Goal: Communication & Community: Answer question/provide support

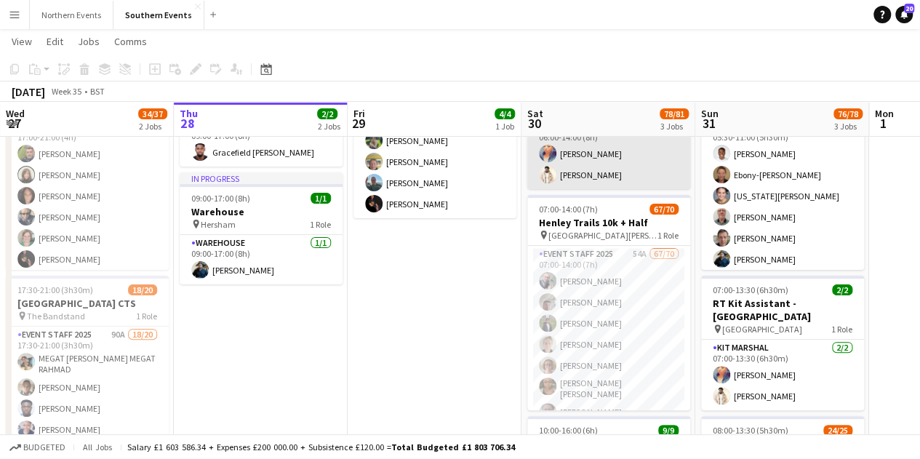
scroll to position [115, 0]
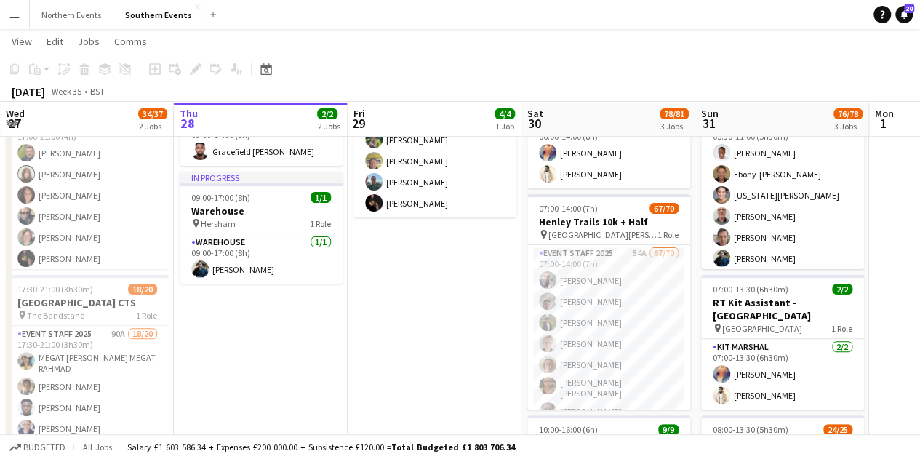
click at [442, 306] on app-date-cell "12:00-15:00 (3h) 4/4 Henley Trails set up pin [GEOGRAPHIC_DATA][PERSON_NAME] 1 …" at bounding box center [435, 354] width 174 height 613
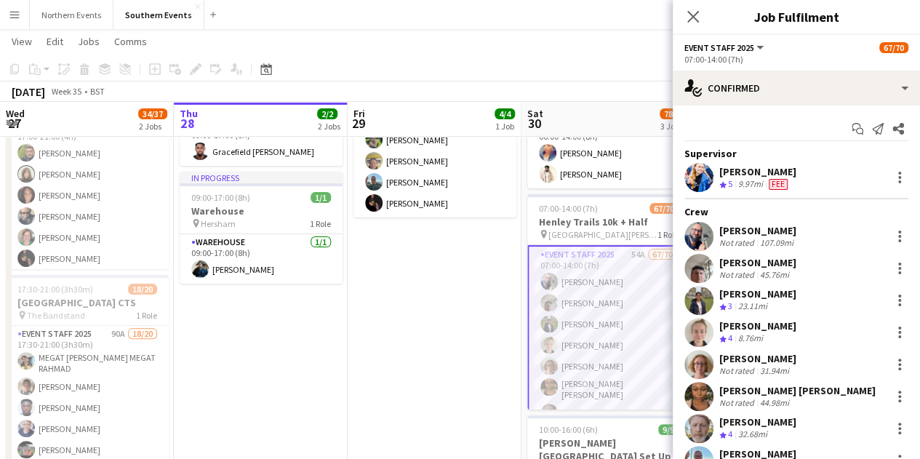
click at [683, 12] on div "Close pop-in" at bounding box center [693, 16] width 41 height 33
click at [706, 14] on div "Close pop-in" at bounding box center [693, 16] width 41 height 33
click at [692, 15] on icon at bounding box center [693, 16] width 14 height 14
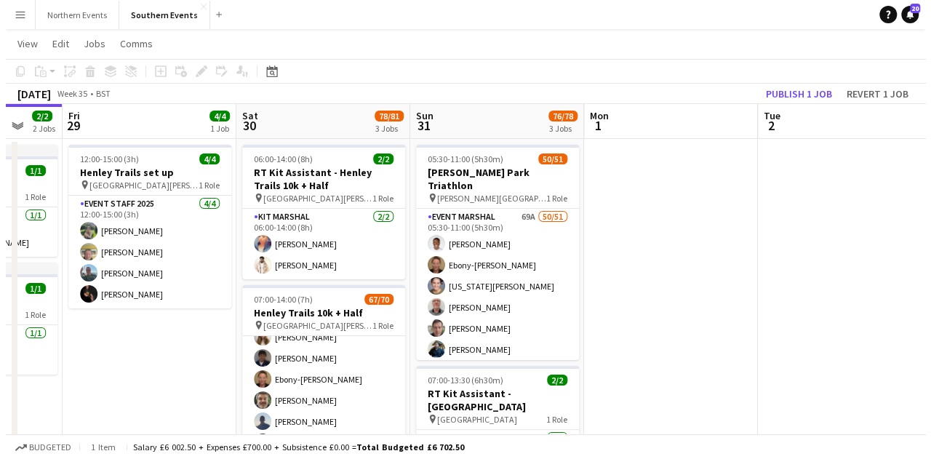
scroll to position [0, 0]
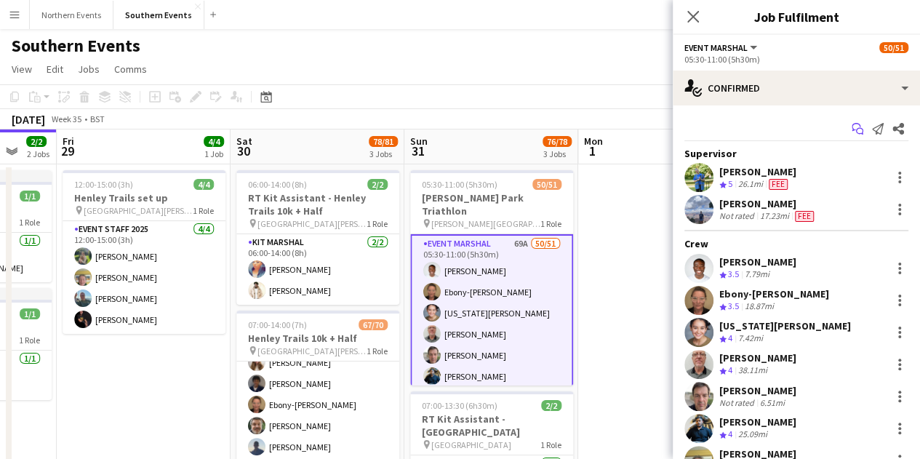
click at [856, 132] on icon at bounding box center [859, 131] width 7 height 7
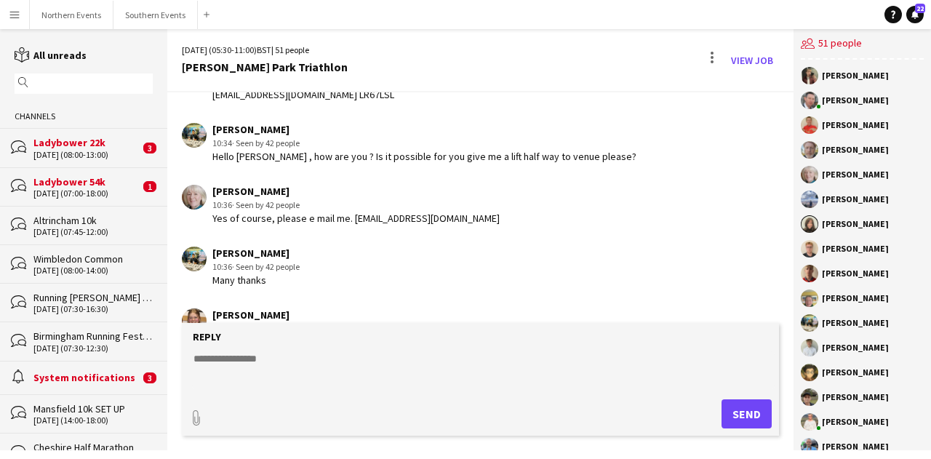
scroll to position [4594, 0]
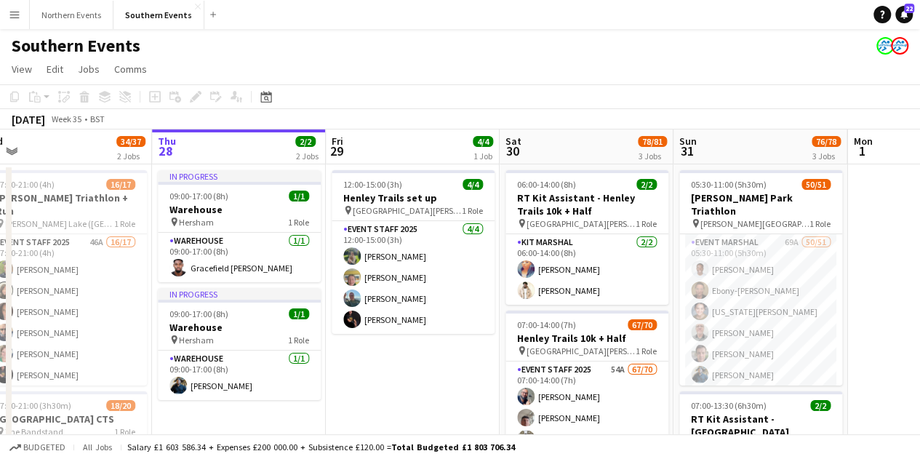
scroll to position [0, 559]
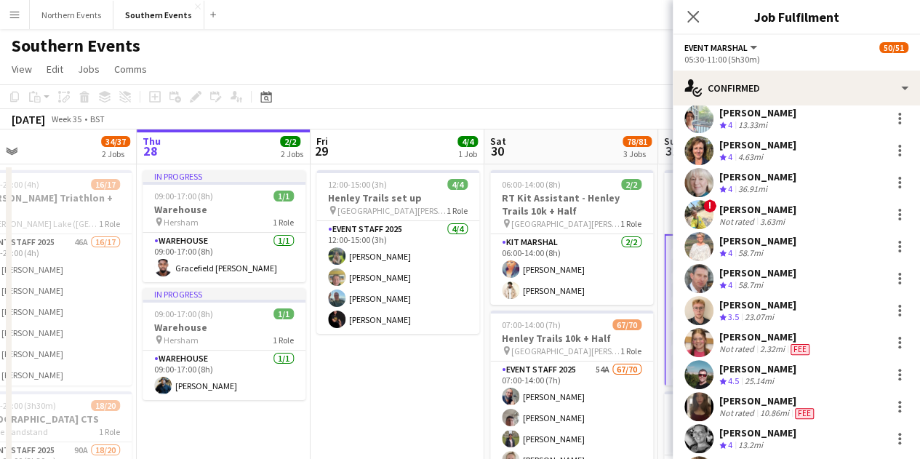
scroll to position [1058, 0]
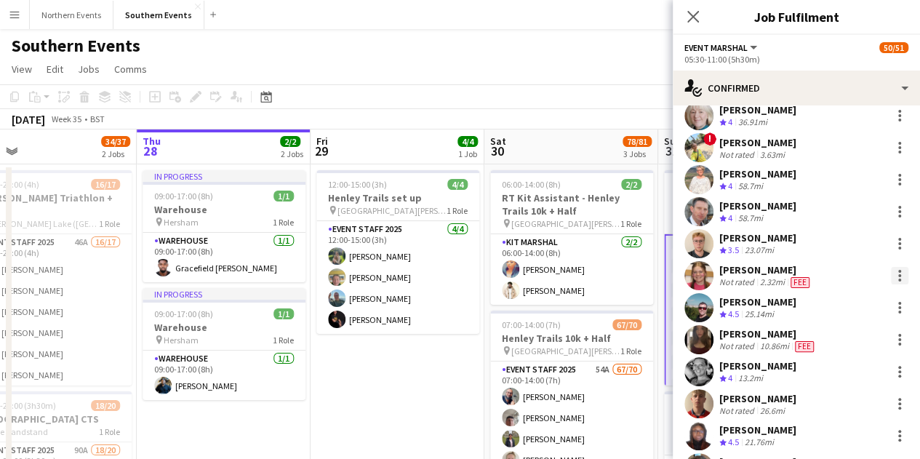
click at [891, 274] on div at bounding box center [899, 275] width 17 height 17
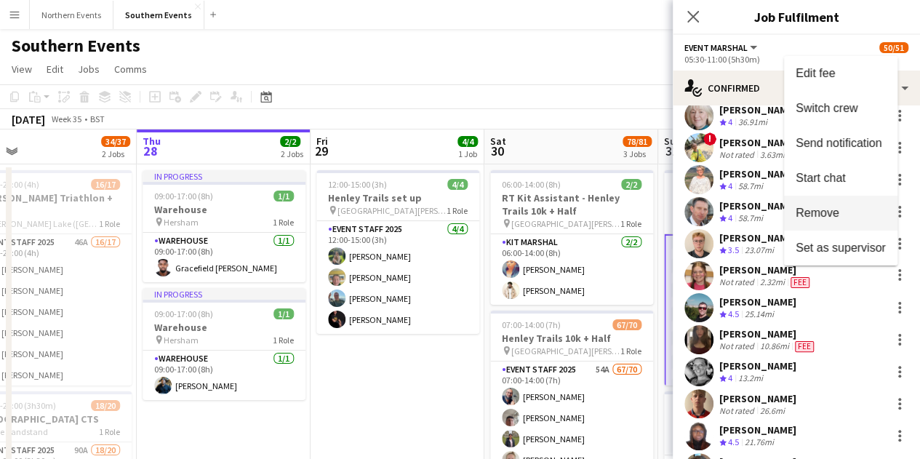
click at [866, 216] on span "Remove" at bounding box center [841, 213] width 90 height 13
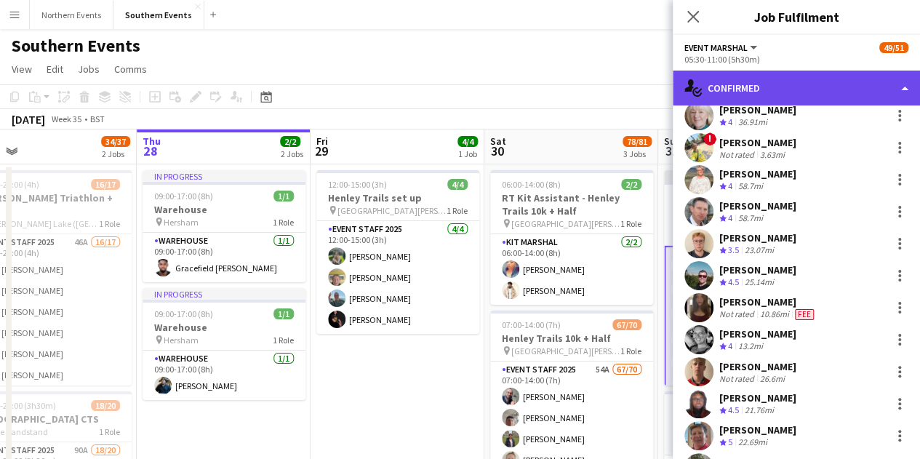
click at [906, 87] on div "single-neutral-actions-check-2 Confirmed" at bounding box center [796, 88] width 247 height 35
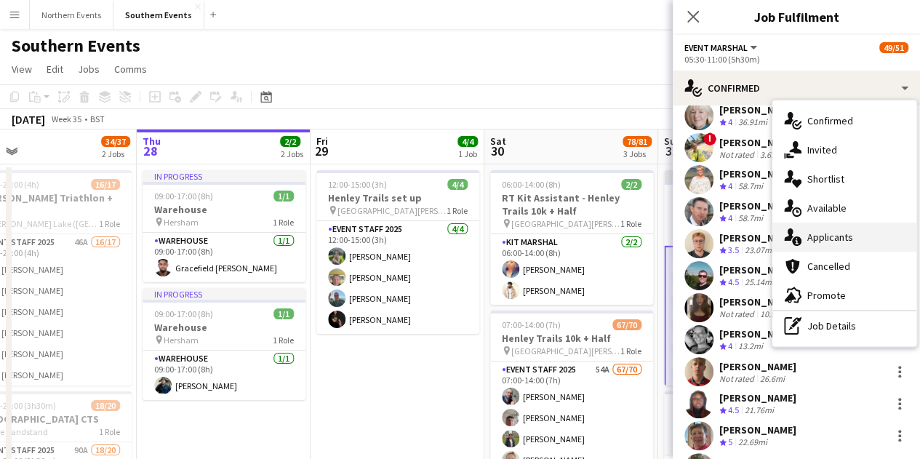
click at [871, 241] on div "single-neutral-actions-information Applicants" at bounding box center [844, 237] width 144 height 29
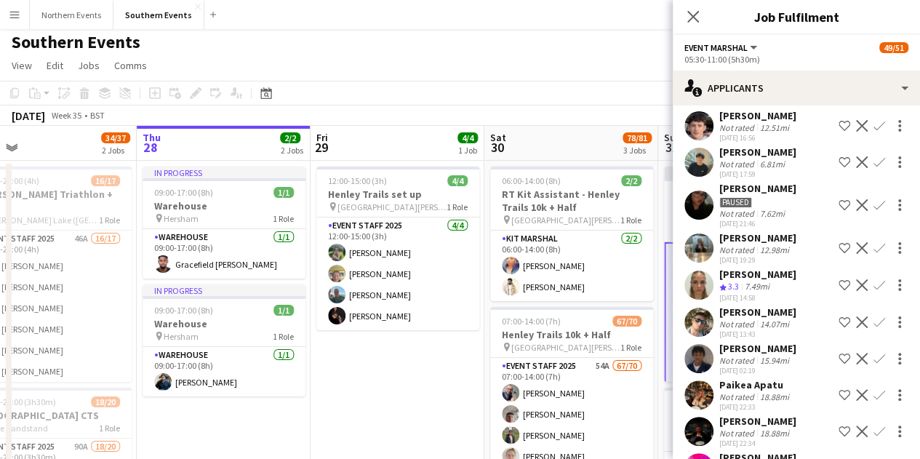
scroll to position [871, 0]
click at [874, 290] on app-icon "Confirm" at bounding box center [880, 285] width 12 height 12
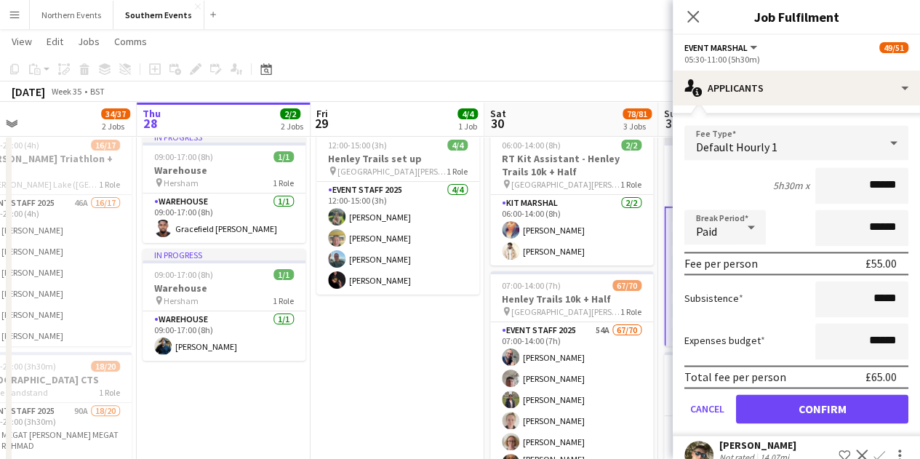
scroll to position [1068, 0]
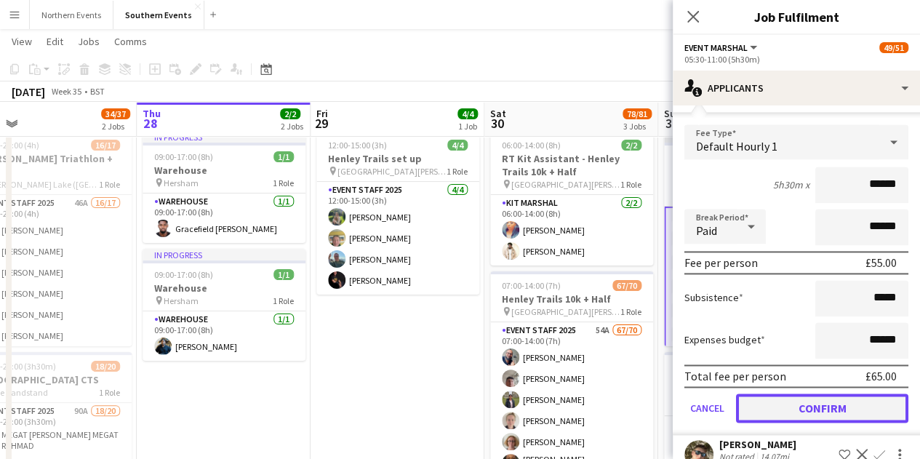
click at [829, 418] on button "Confirm" at bounding box center [822, 407] width 172 height 29
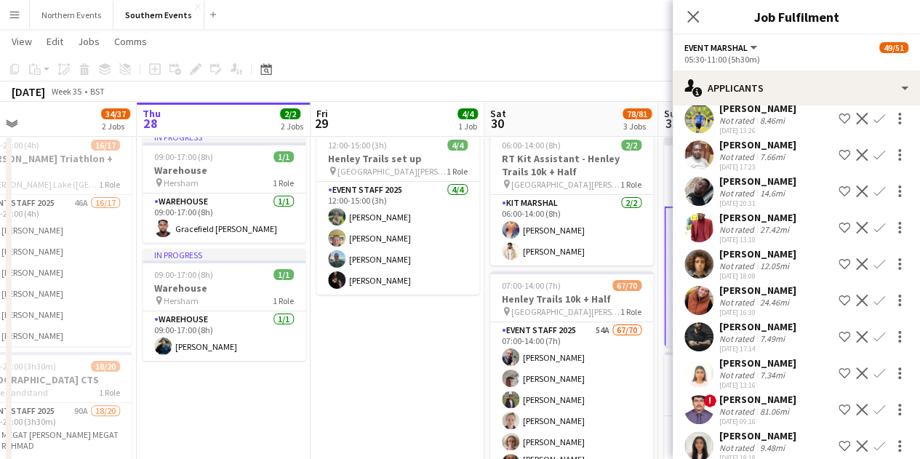
scroll to position [0, 0]
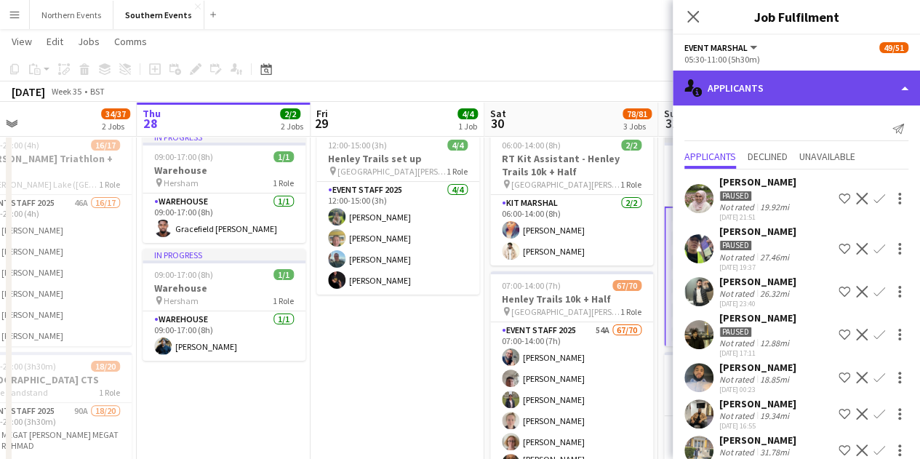
click at [902, 89] on div "single-neutral-actions-information Applicants" at bounding box center [796, 88] width 247 height 35
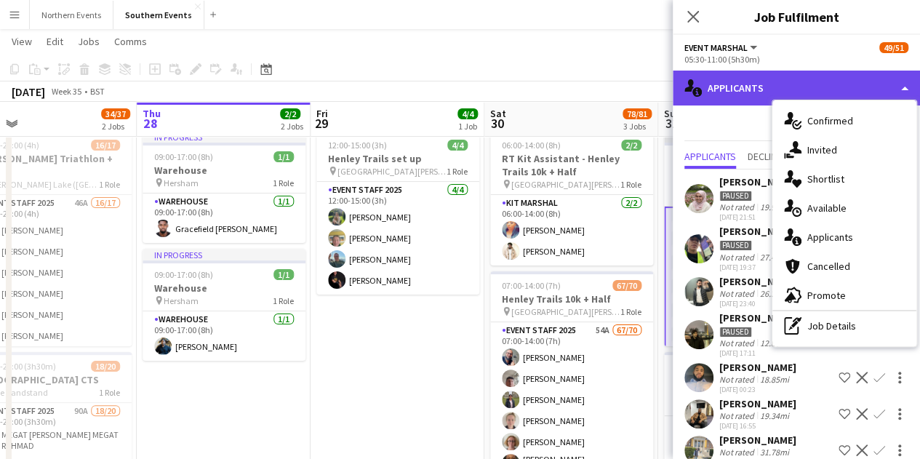
click at [794, 82] on div "single-neutral-actions-information Applicants" at bounding box center [796, 88] width 247 height 35
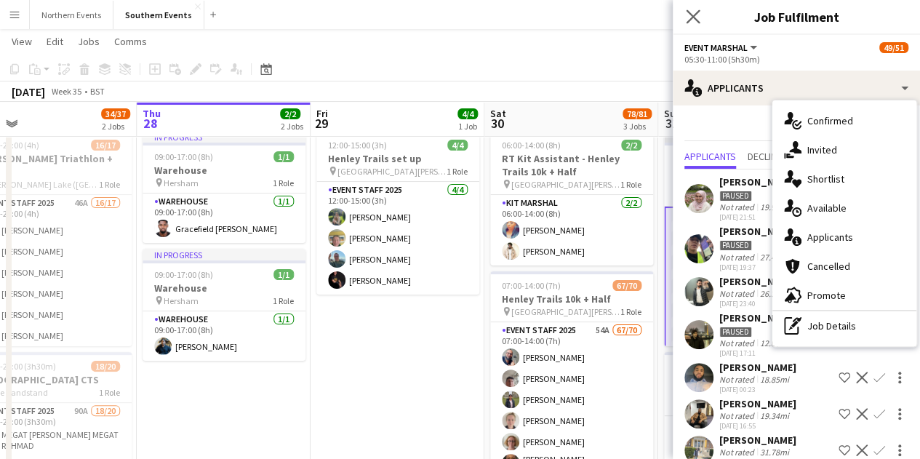
click at [688, 24] on app-icon "Close pop-in" at bounding box center [693, 17] width 21 height 21
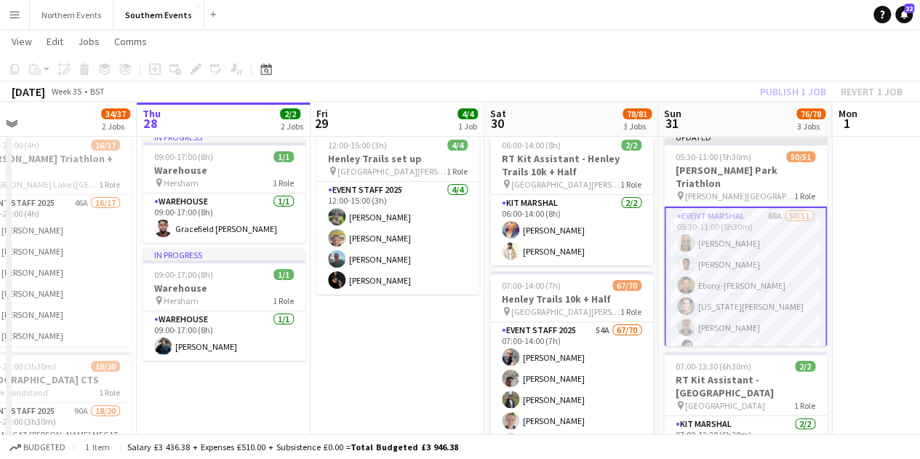
click at [811, 91] on div "Publish 1 job Revert 1 job" at bounding box center [831, 91] width 177 height 19
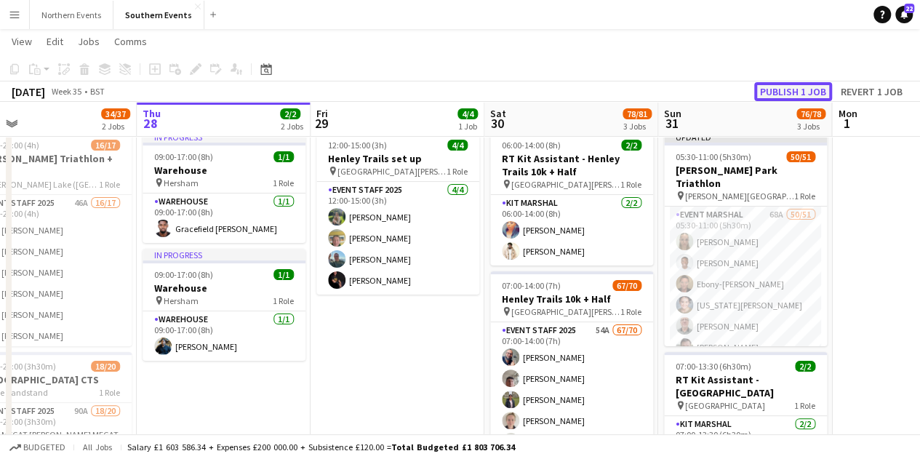
click at [811, 91] on button "Publish 1 job" at bounding box center [793, 91] width 78 height 19
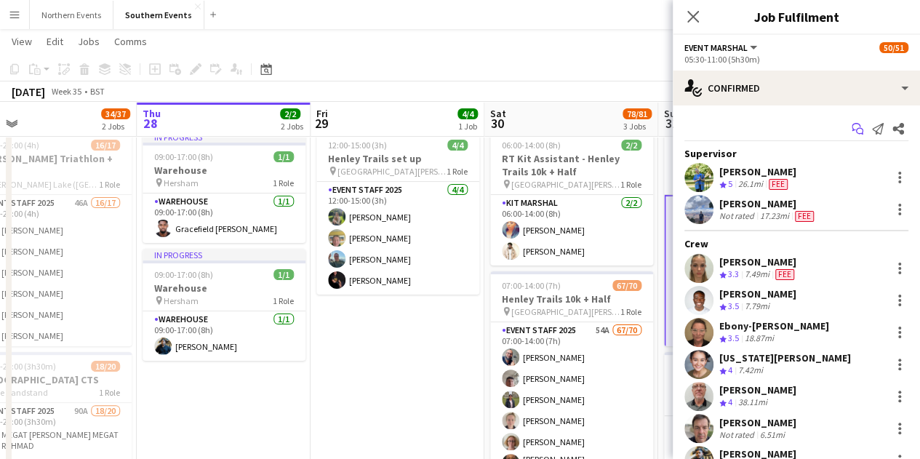
click at [856, 133] on icon at bounding box center [859, 131] width 7 height 7
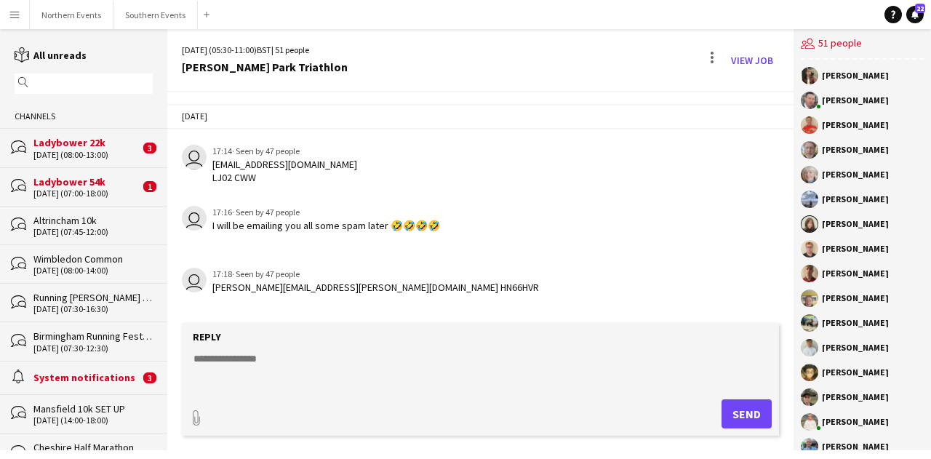
scroll to position [1946, 0]
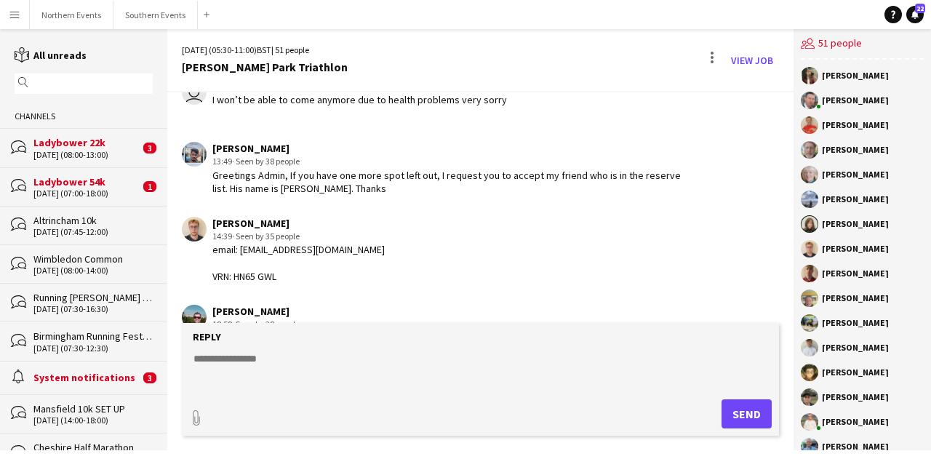
click at [286, 369] on textarea at bounding box center [483, 370] width 583 height 38
paste textarea "**********"
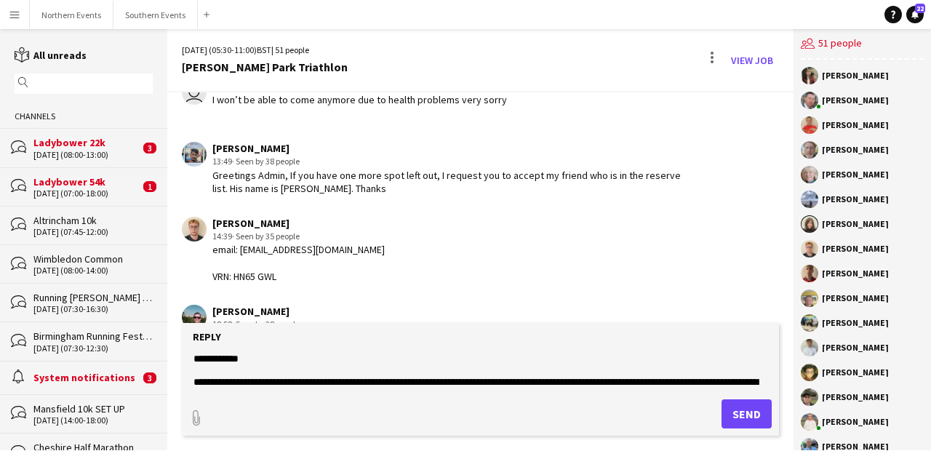
scroll to position [1028, 0]
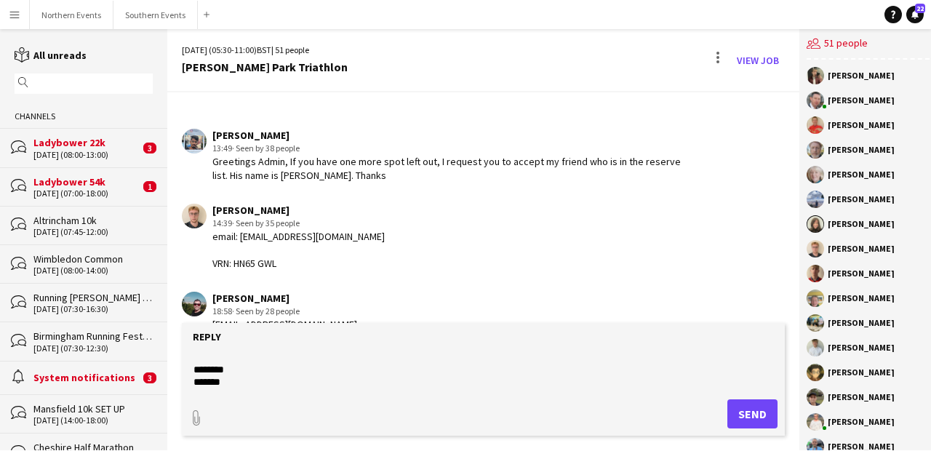
click at [225, 372] on textarea at bounding box center [483, 370] width 583 height 38
type textarea "**********"
click at [732, 412] on button "Send" at bounding box center [752, 413] width 50 height 29
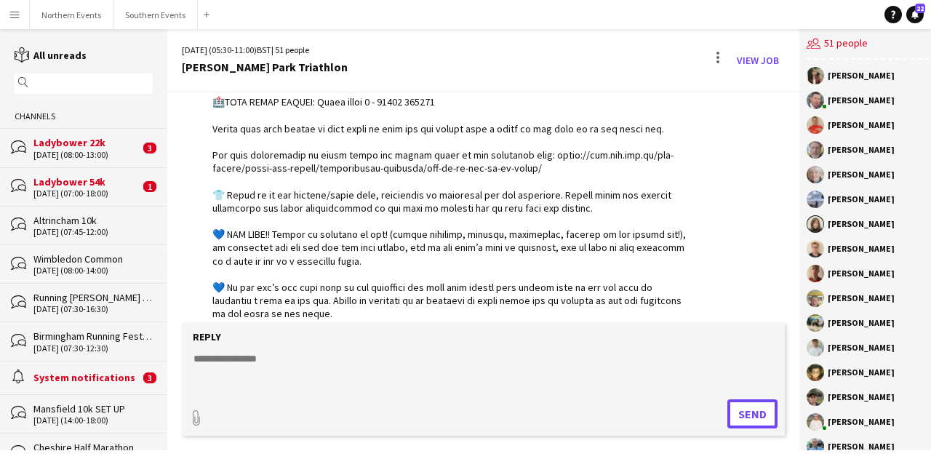
scroll to position [3331, 0]
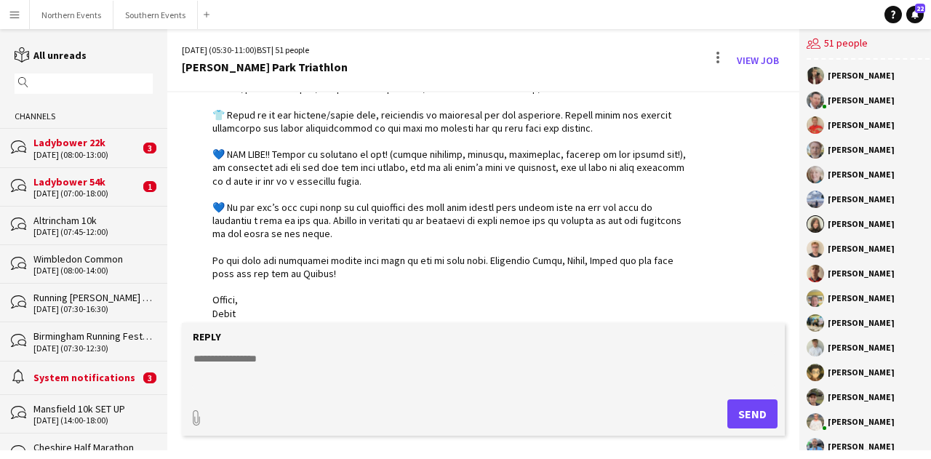
drag, startPoint x: 652, startPoint y: 225, endPoint x: 566, endPoint y: 236, distance: 87.3
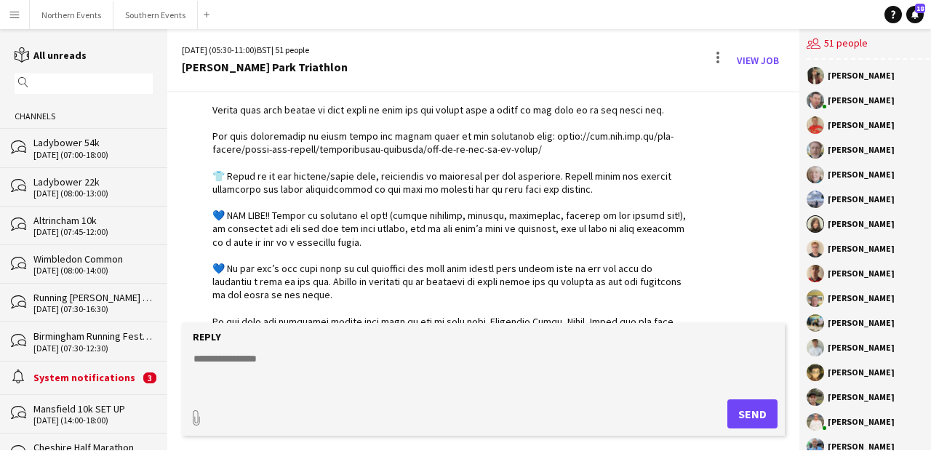
scroll to position [3272, 0]
